Goal: Information Seeking & Learning: Learn about a topic

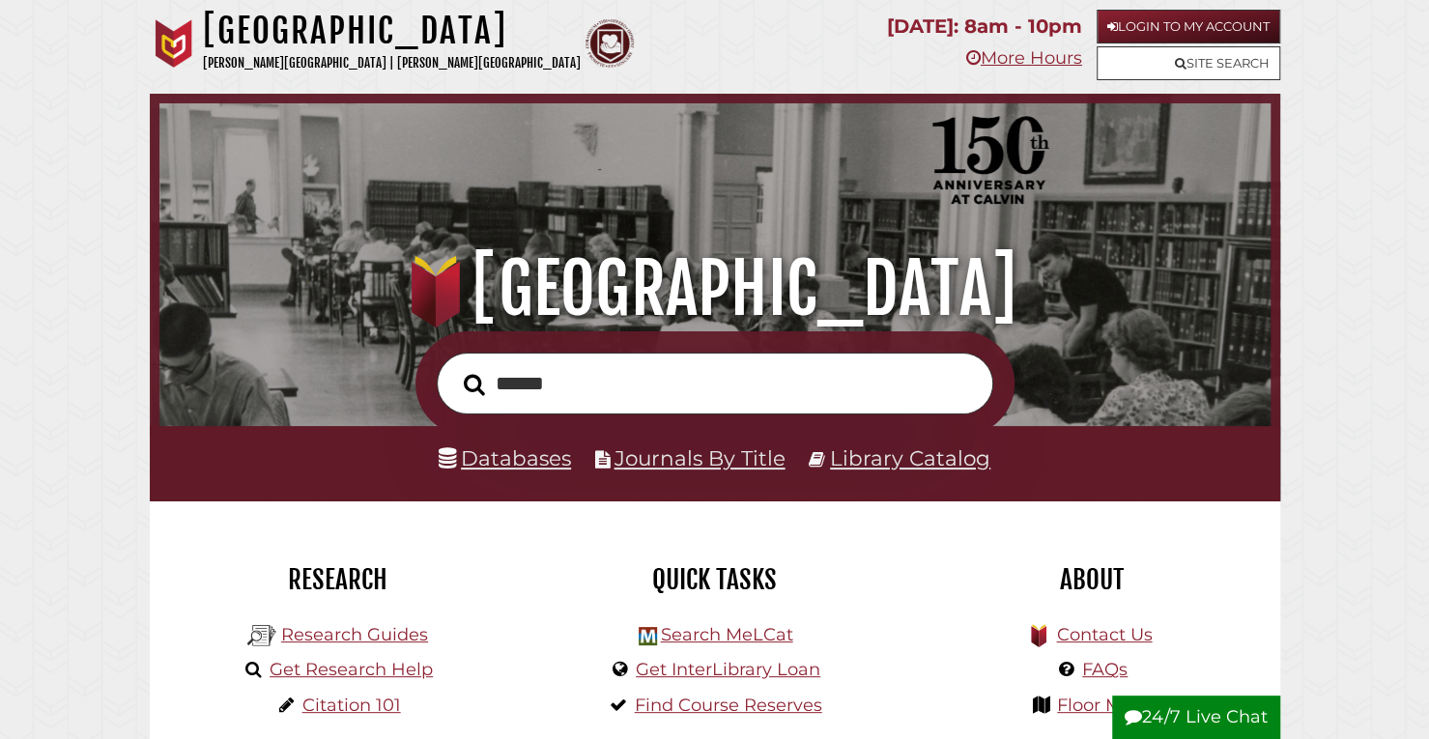
scroll to position [367, 1101]
type input "**********"
click at [454, 368] on button "Search" at bounding box center [474, 384] width 41 height 33
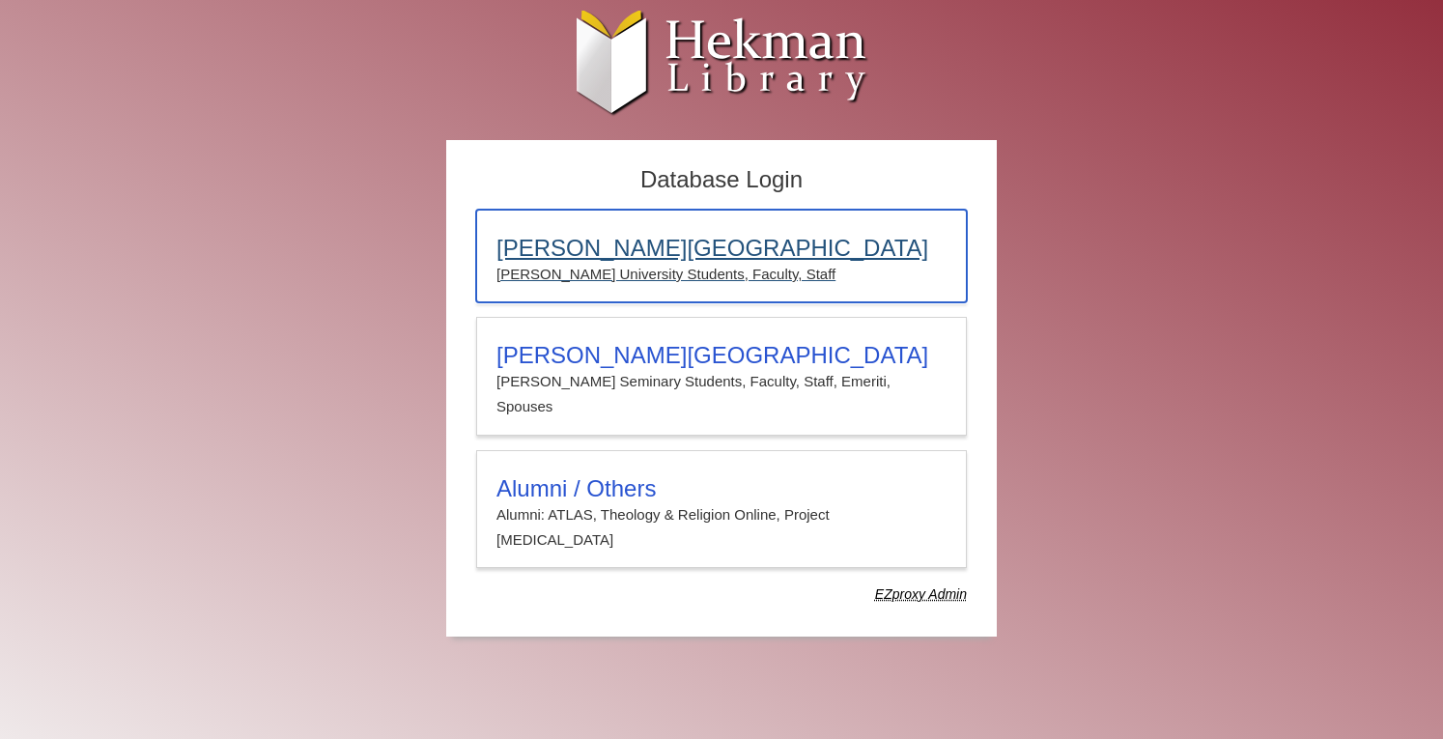
click at [671, 249] on h3 "[PERSON_NAME][GEOGRAPHIC_DATA]" at bounding box center [722, 248] width 450 height 27
